Goal: Find specific page/section: Find specific page/section

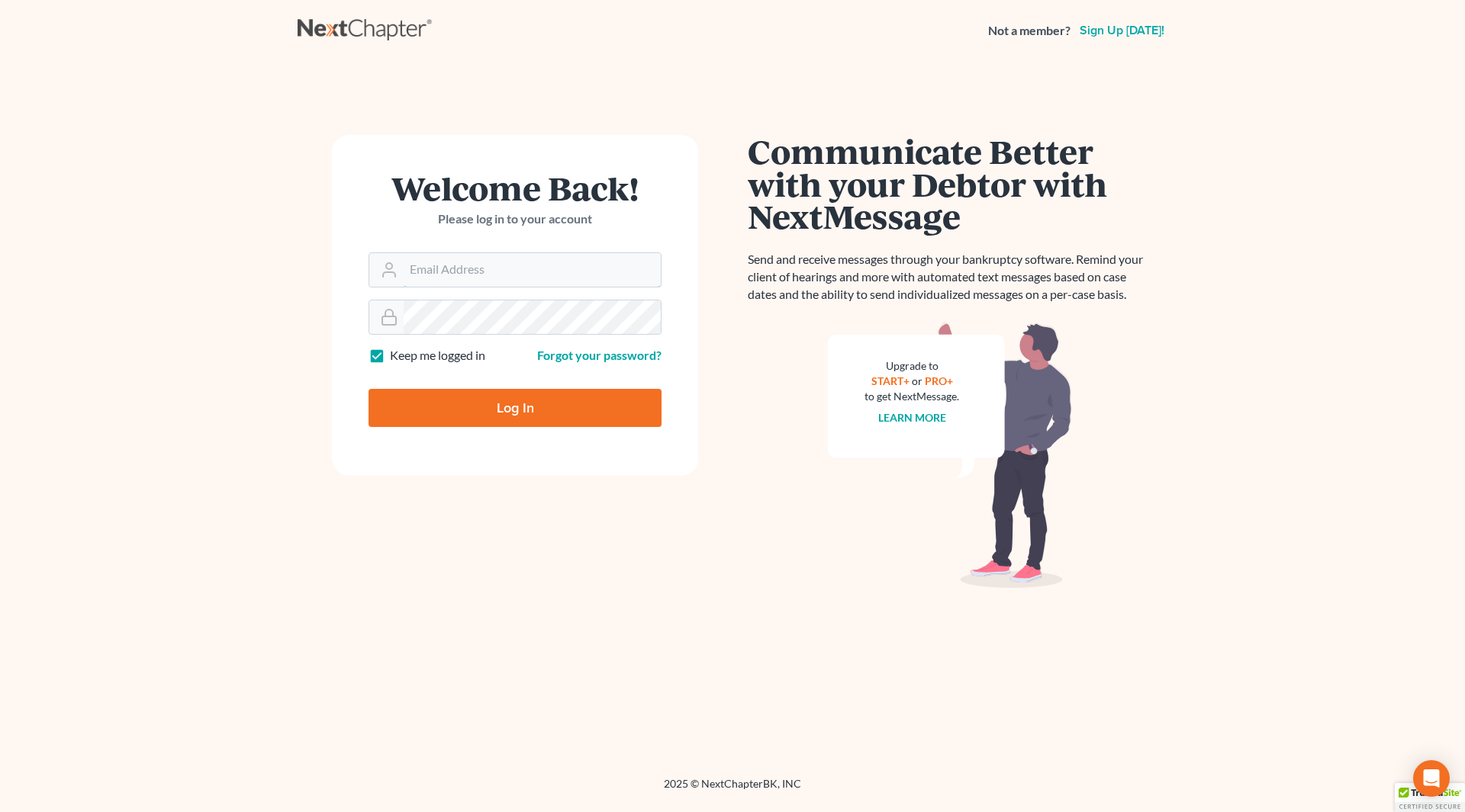
type input "[EMAIL_ADDRESS][DOMAIN_NAME]"
click at [477, 407] on input "Log In" at bounding box center [514, 408] width 293 height 38
type input "Thinking..."
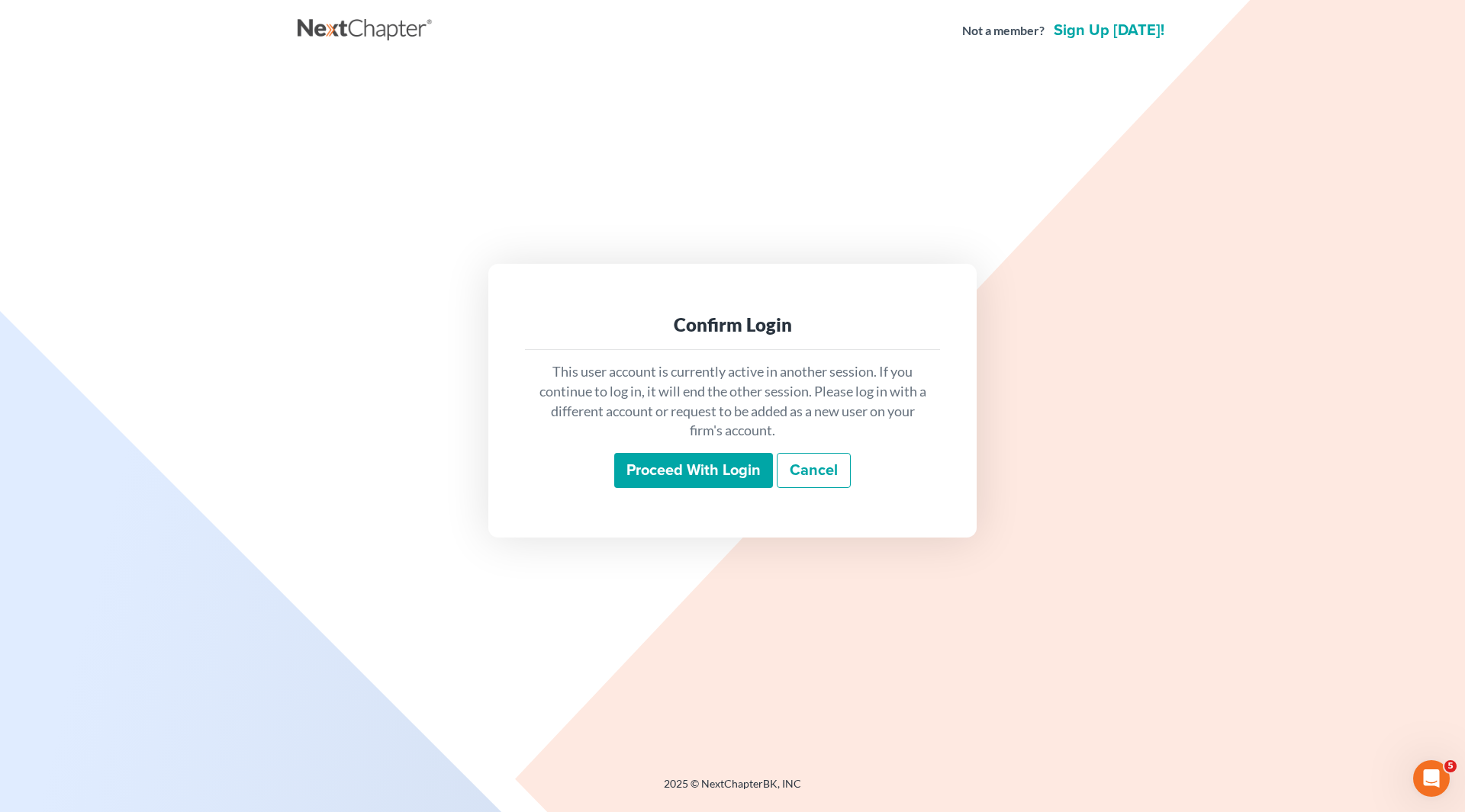
click at [711, 472] on input "Proceed with login" at bounding box center [693, 470] width 158 height 35
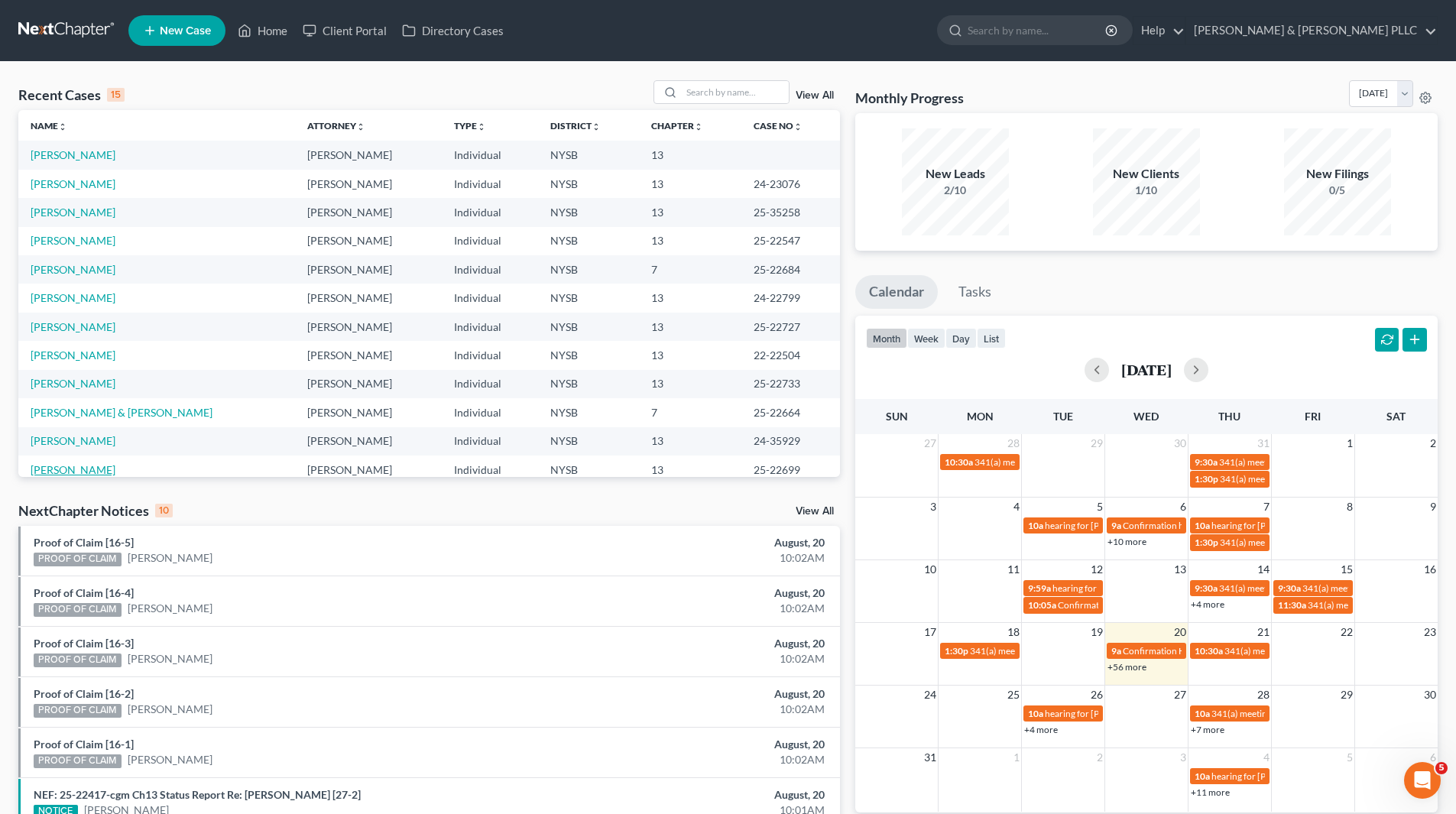
click at [115, 468] on link "Vanderhorst-Rodriguez, Donna" at bounding box center [73, 469] width 85 height 13
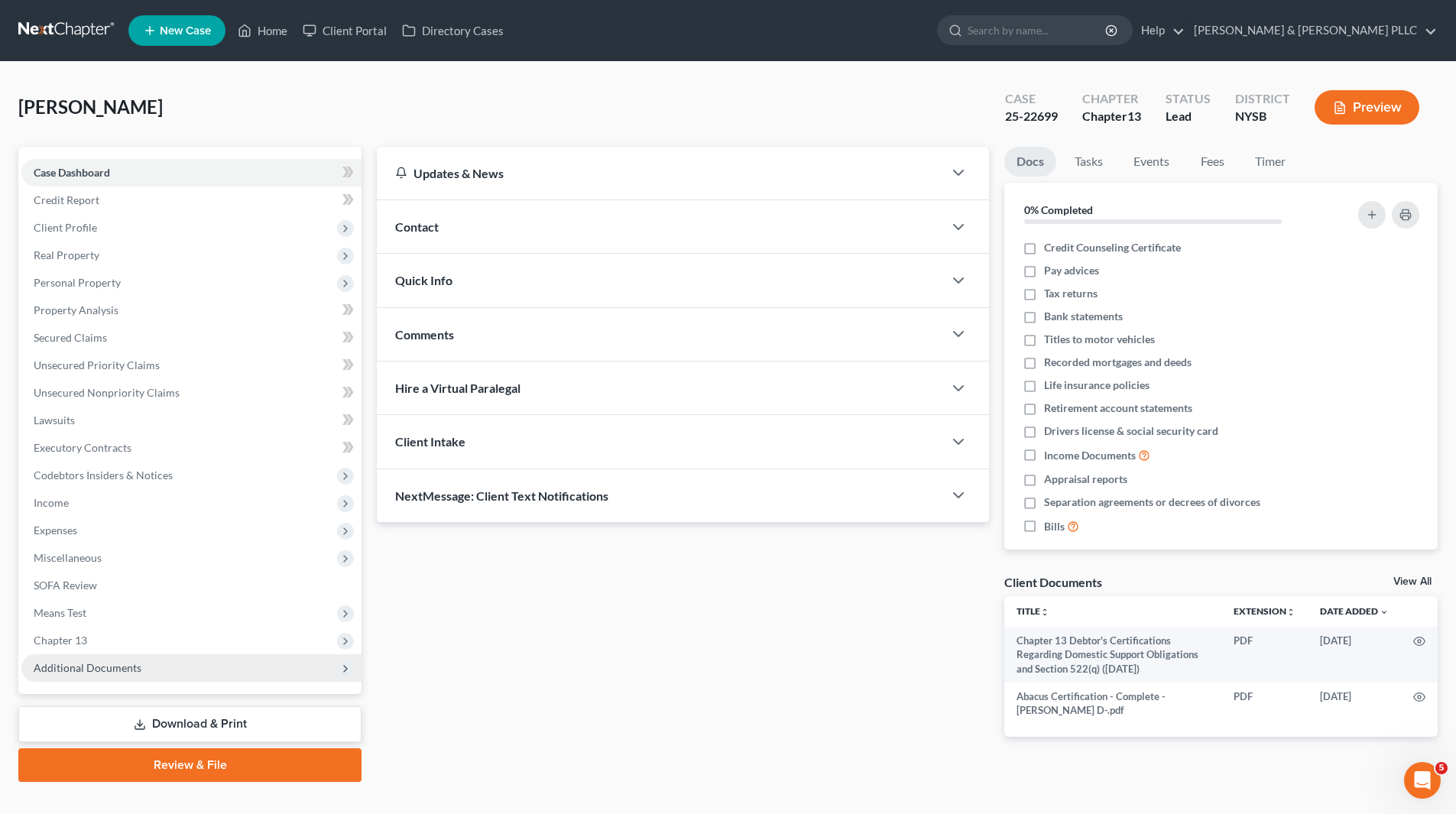
click at [78, 665] on span "Additional Documents" at bounding box center [87, 668] width 107 height 13
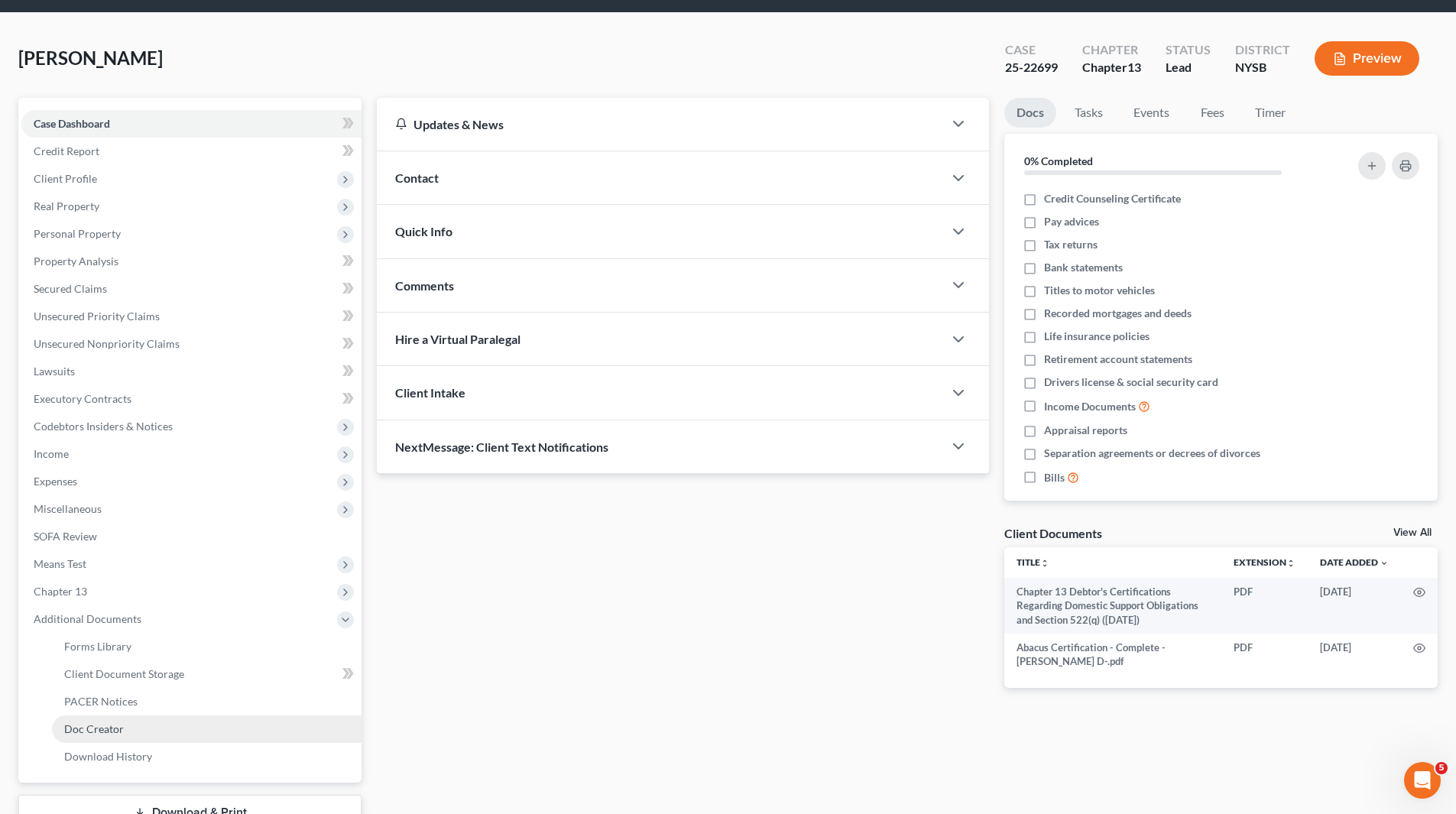
scroll to position [77, 0]
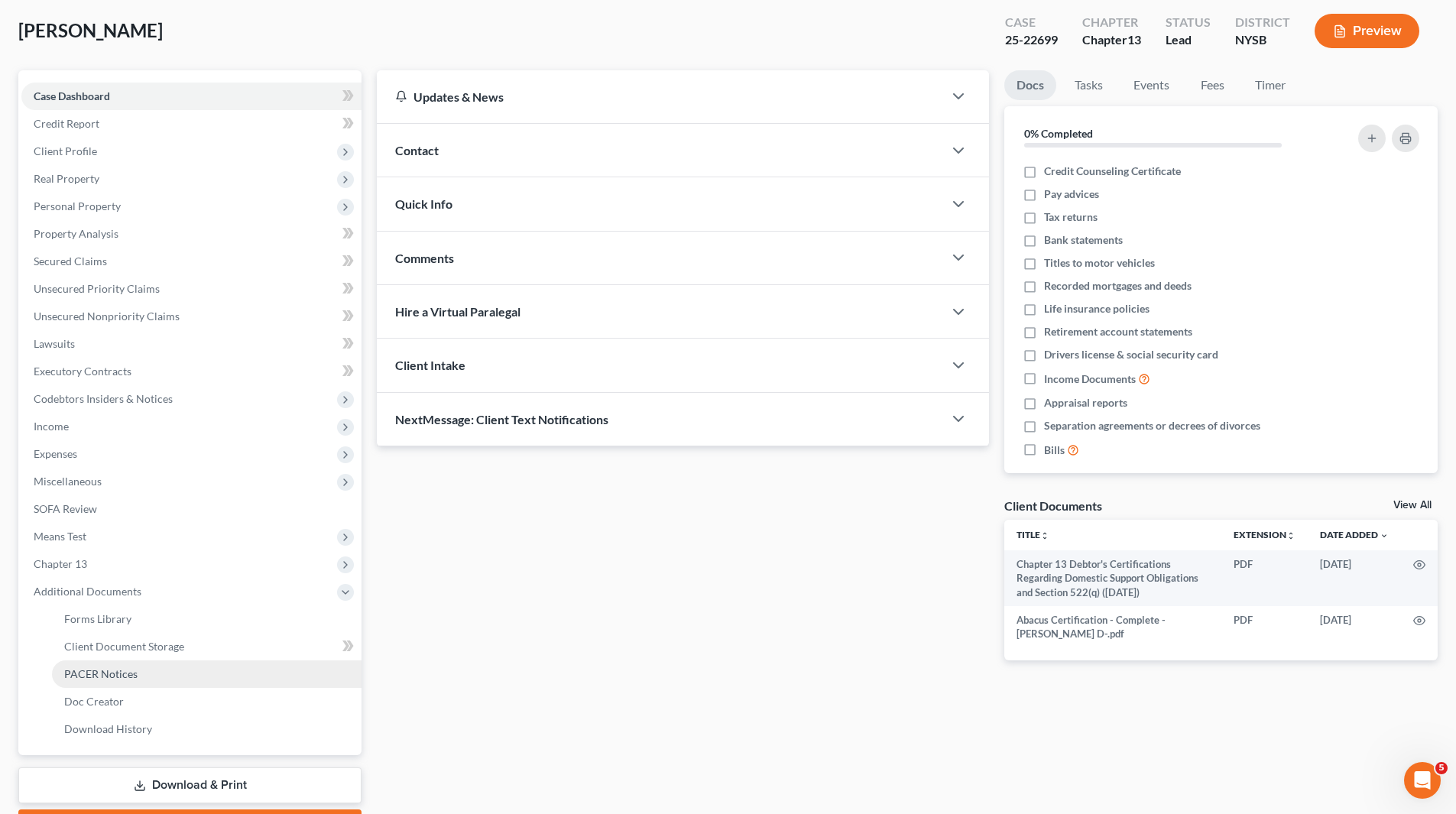
click at [132, 679] on span "PACER Notices" at bounding box center [100, 674] width 73 height 13
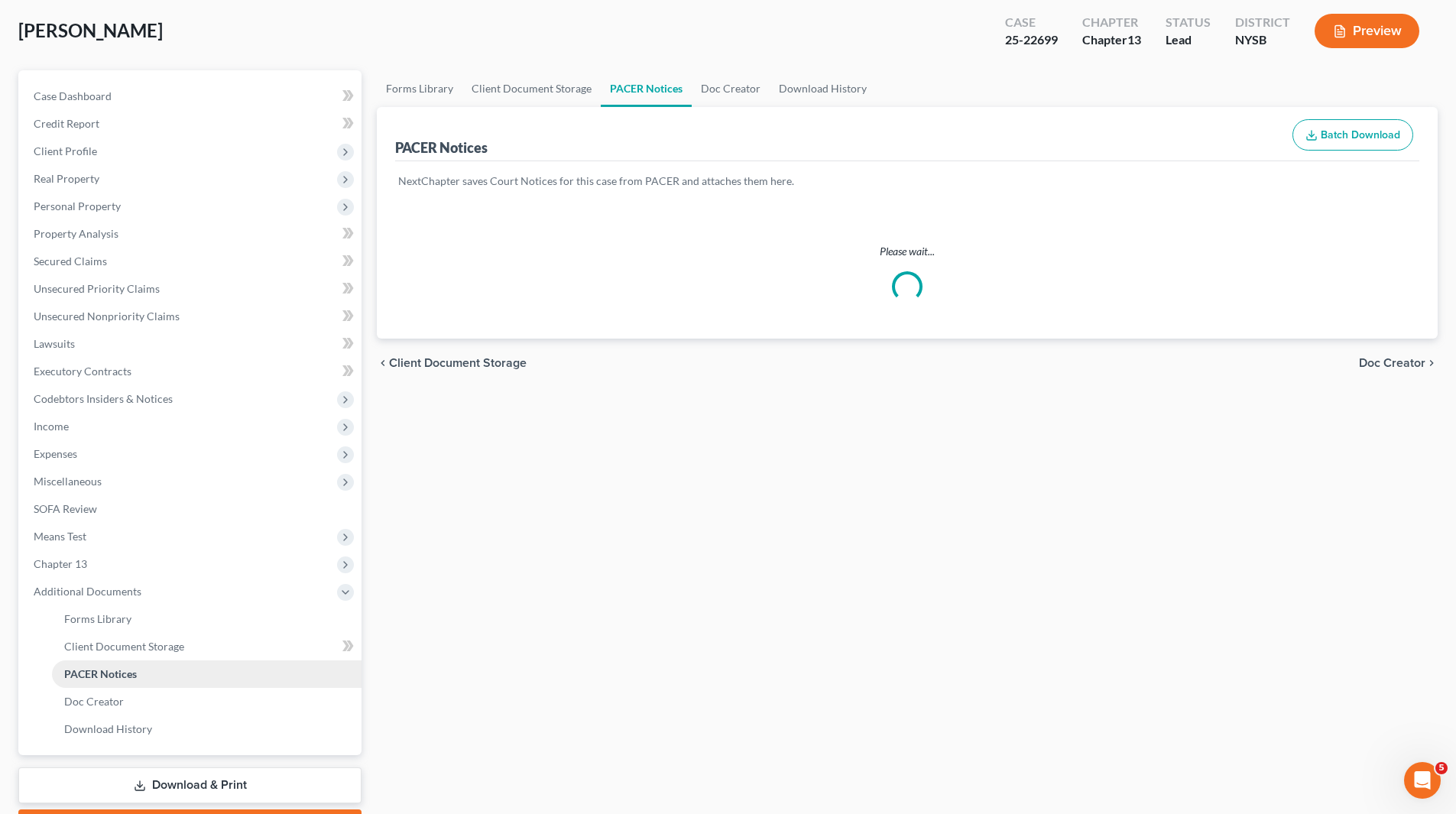
scroll to position [70, 0]
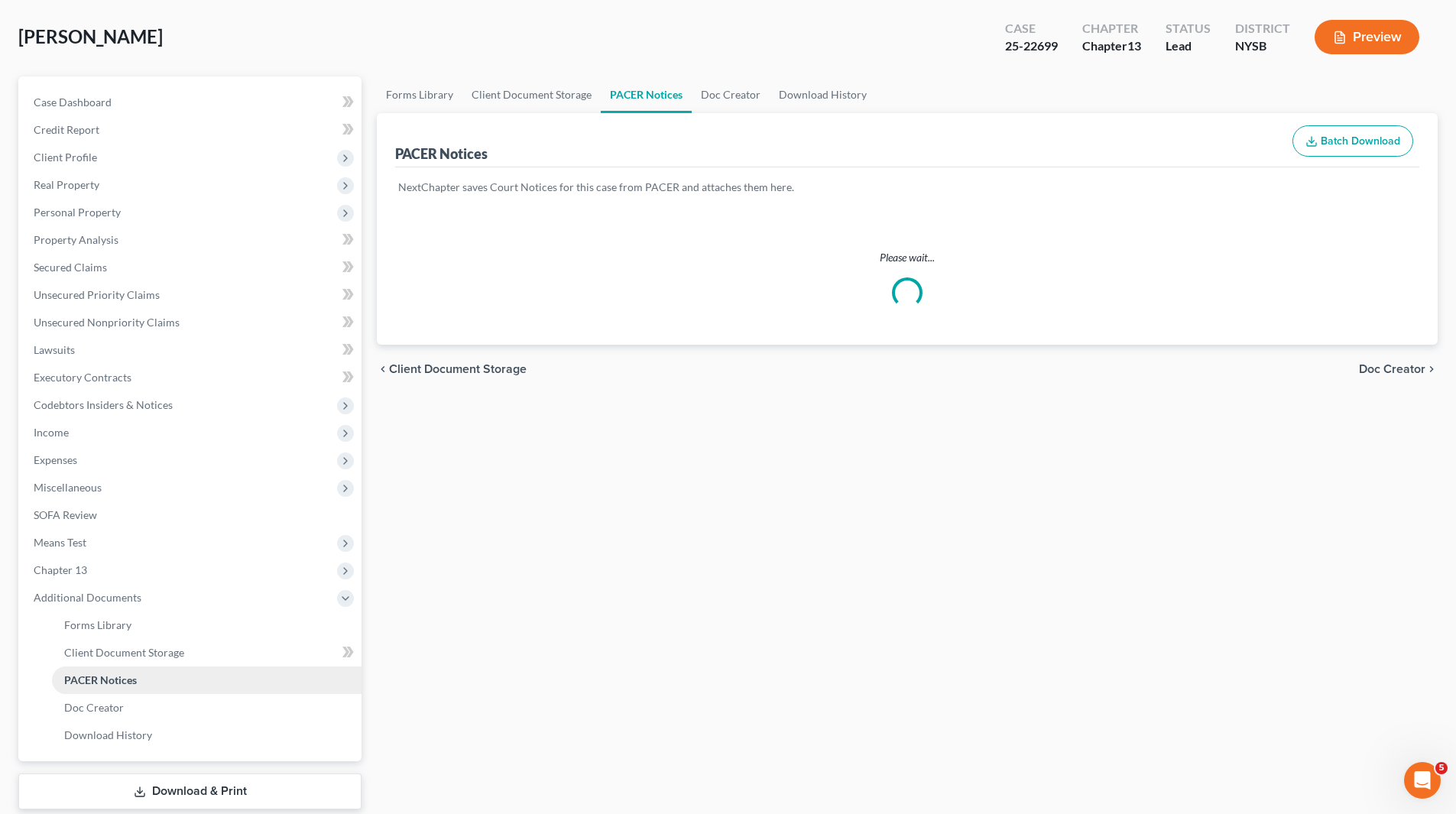
click at [132, 679] on link "PACER Notices" at bounding box center [207, 680] width 309 height 28
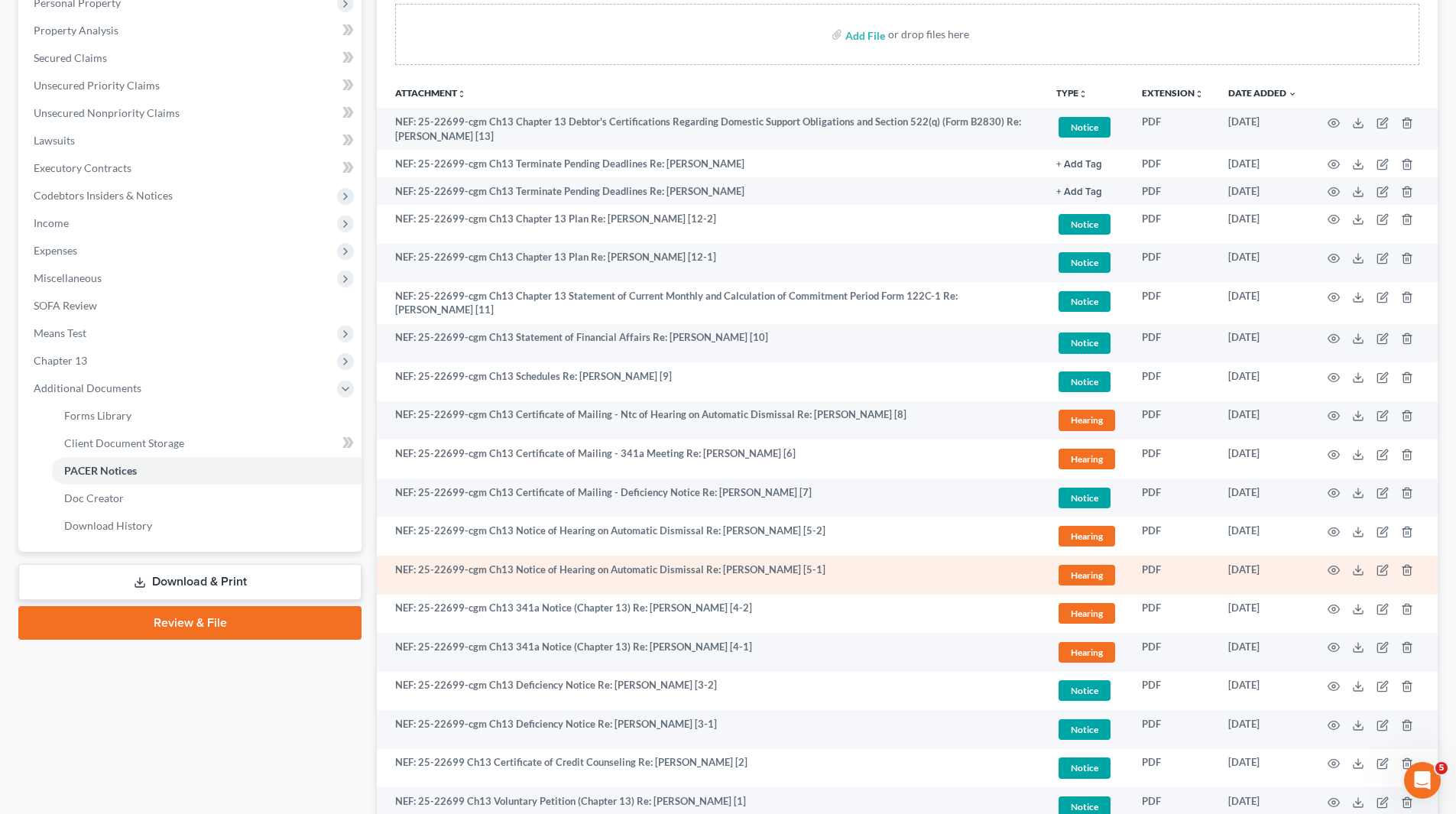
scroll to position [0, 0]
